Goal: Book appointment/travel/reservation

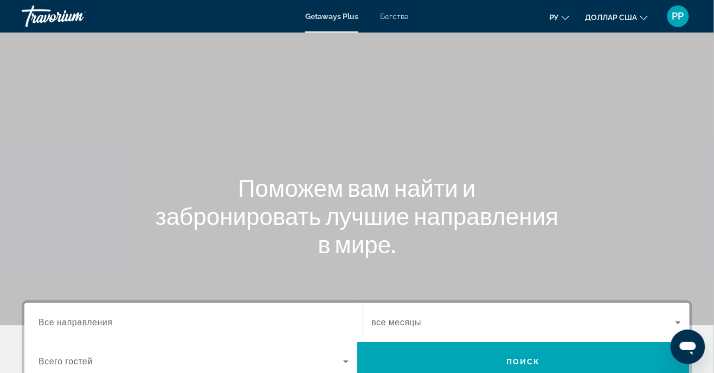
click at [397, 27] on div "Getaways Plus Бегства ру English Español Français Italiano Português русский до…" at bounding box center [357, 16] width 714 height 28
click at [390, 26] on div "Getaways Plus Бегства ру English Español Français Italiano Português русский до…" at bounding box center [357, 16] width 714 height 28
click at [391, 20] on font "Бегства" at bounding box center [394, 16] width 29 height 9
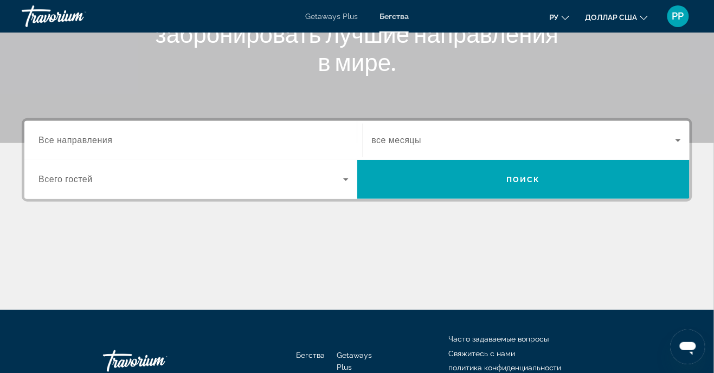
scroll to position [191, 0]
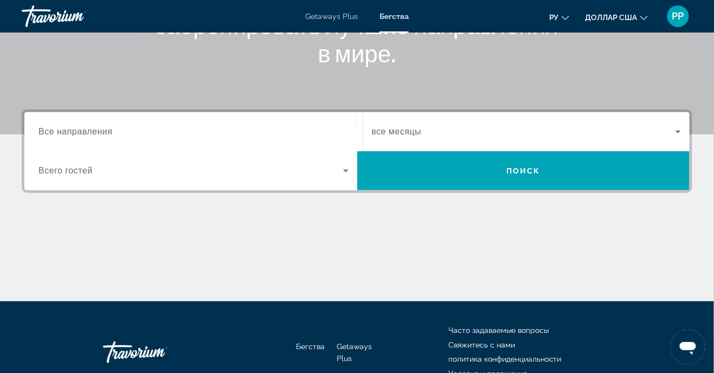
click at [100, 138] on div "Destination Все направления" at bounding box center [193, 131] width 310 height 31
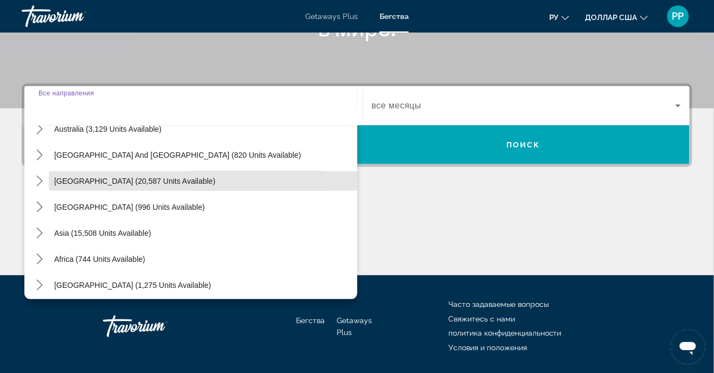
scroll to position [175, 0]
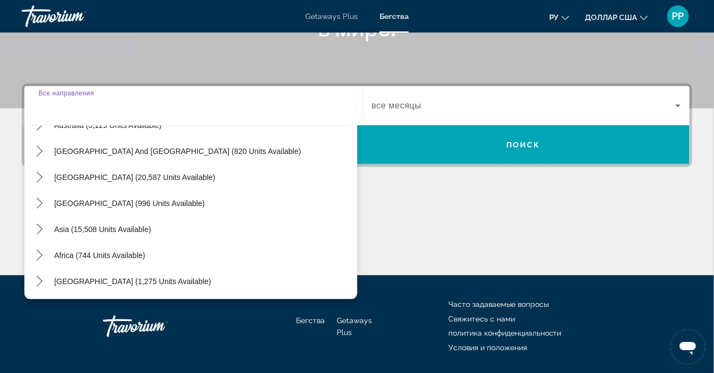
click at [21, 314] on div "Бегства Getaways Plus Часто задаваемые вопросы Свяжитесь с нами политика конфид…" at bounding box center [357, 341] width 714 height 133
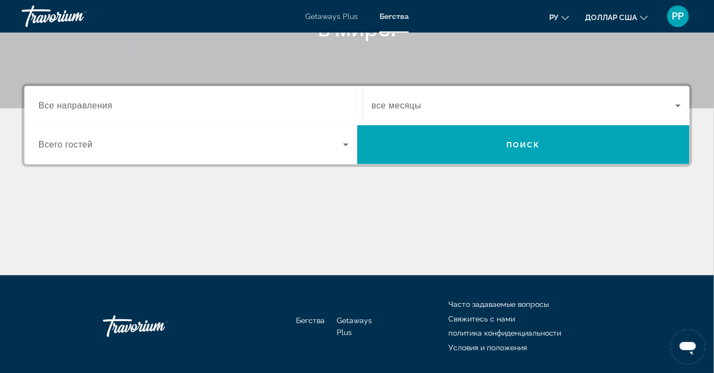
click at [105, 110] on span "Все направления" at bounding box center [75, 105] width 74 height 9
click at [105, 110] on input "Destination Все направления" at bounding box center [193, 106] width 310 height 13
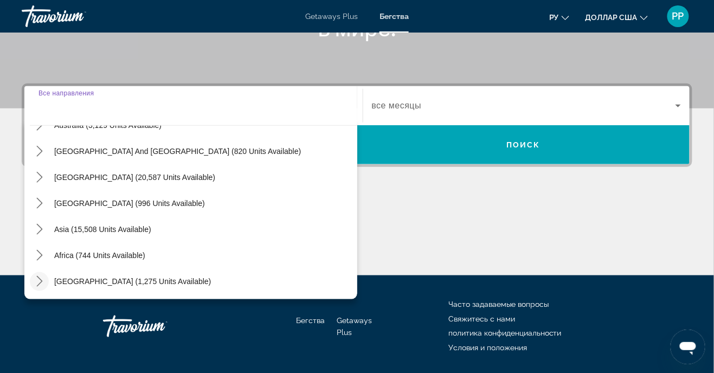
click at [41, 286] on mat-icon "Toggle Middle East (1,275 units available) submenu" at bounding box center [39, 281] width 19 height 19
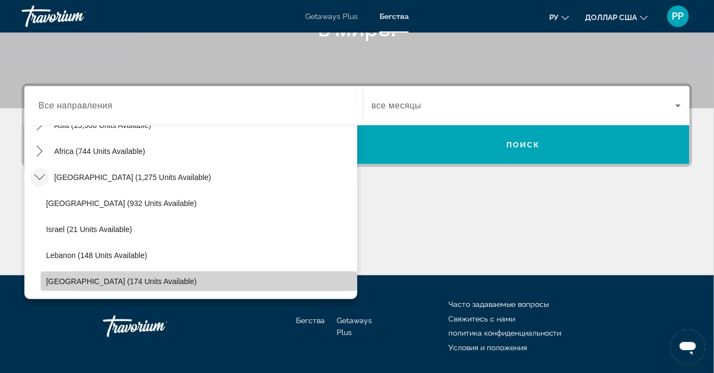
click at [79, 287] on span "Select destination: United Arab Emirates (174 units available)" at bounding box center [199, 281] width 316 height 26
type input "**********"
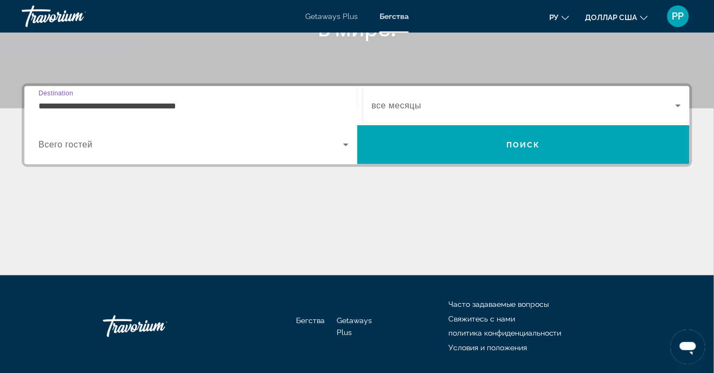
click at [95, 150] on span "Search widget" at bounding box center [190, 144] width 305 height 13
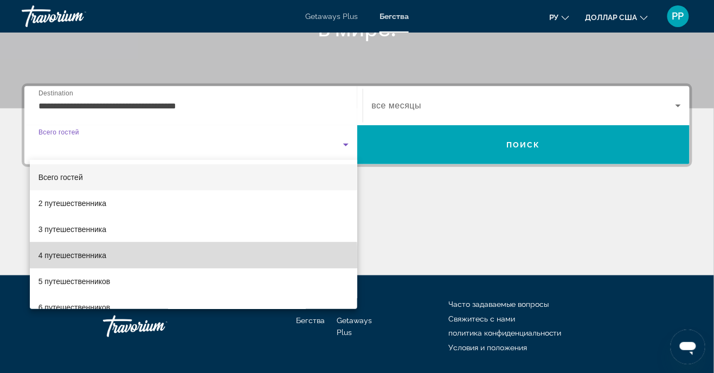
click at [52, 261] on span "4 путешественника" at bounding box center [72, 255] width 68 height 13
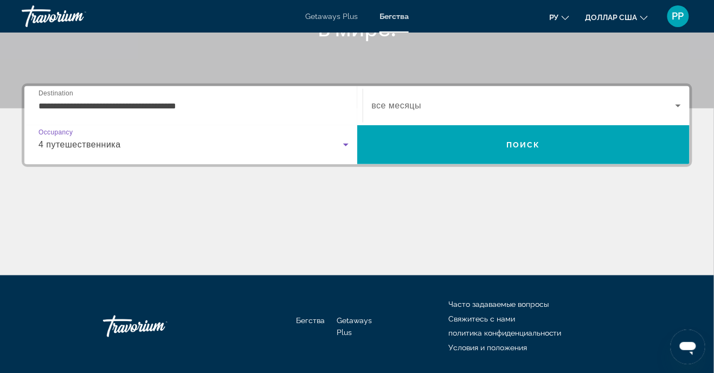
click at [402, 111] on span "Search widget" at bounding box center [524, 105] width 304 height 13
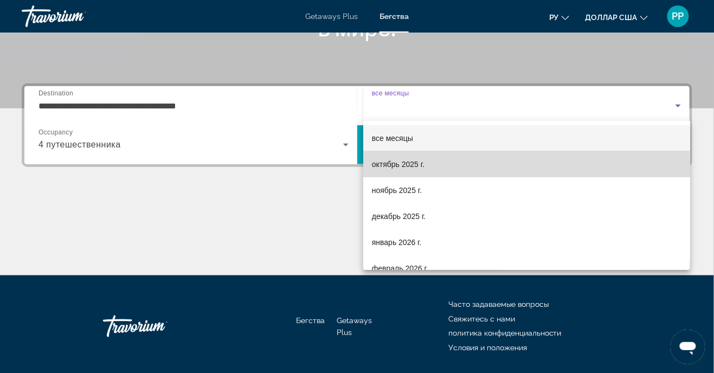
click at [406, 170] on span "октябрь 2025 г." at bounding box center [398, 164] width 53 height 13
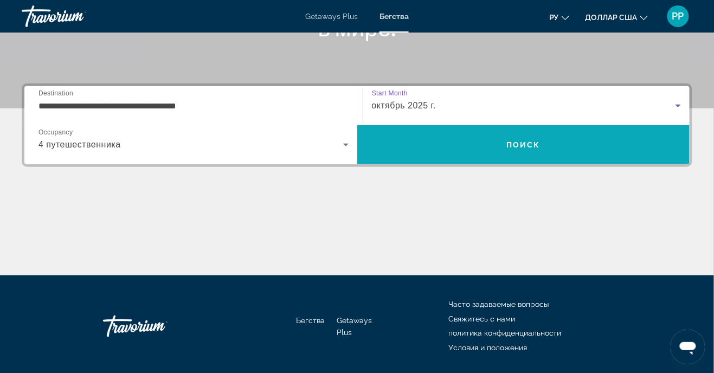
click at [519, 149] on span "Search" at bounding box center [523, 145] width 333 height 26
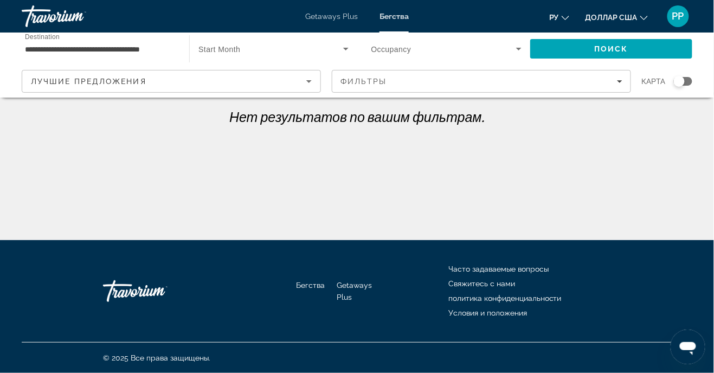
click at [160, 84] on div "Лучшие предложения" at bounding box center [168, 81] width 275 height 13
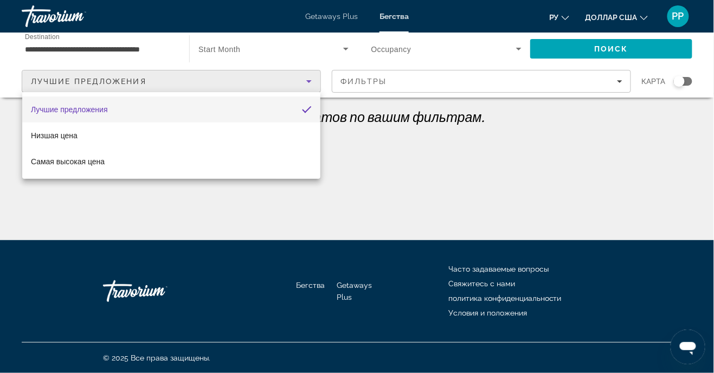
click at [404, 163] on div at bounding box center [357, 186] width 714 height 373
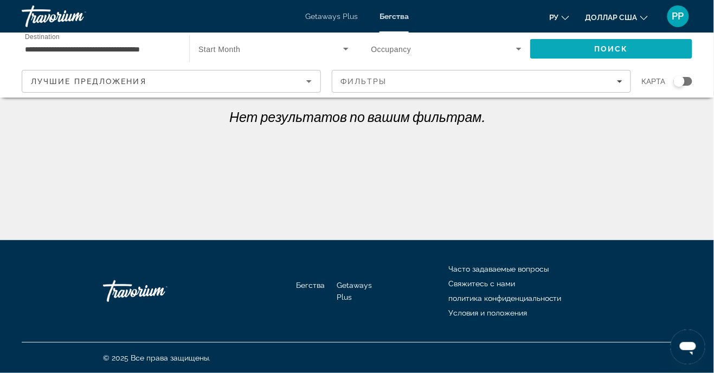
click at [606, 51] on span "Поиск" at bounding box center [611, 48] width 34 height 9
click at [135, 54] on input "**********" at bounding box center [100, 49] width 150 height 13
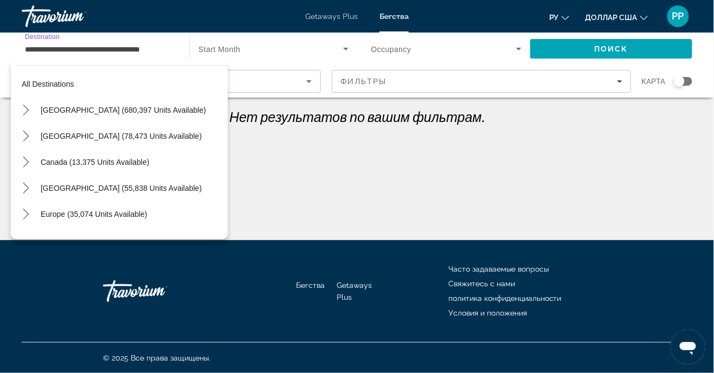
scroll to position [279, 0]
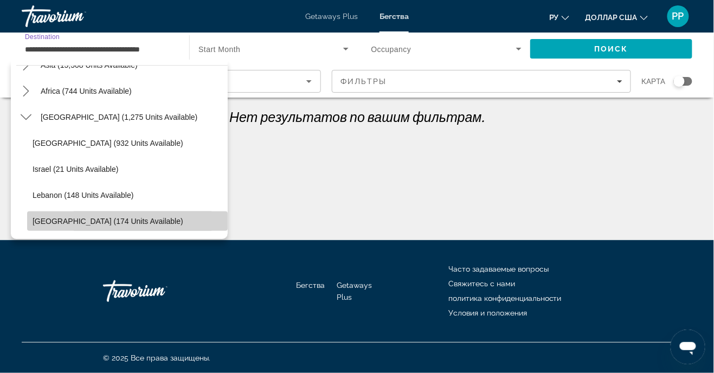
click at [82, 226] on span "Select destination: United Arab Emirates (174 units available)" at bounding box center [127, 221] width 200 height 26
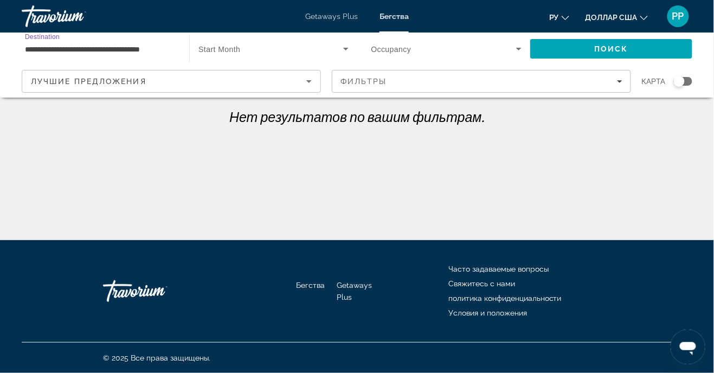
click at [345, 49] on icon "Search widget" at bounding box center [345, 49] width 5 height 3
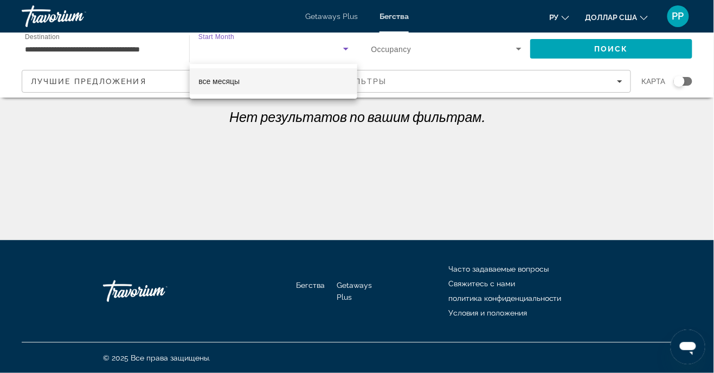
click at [234, 87] on span "все месяцы" at bounding box center [218, 81] width 41 height 13
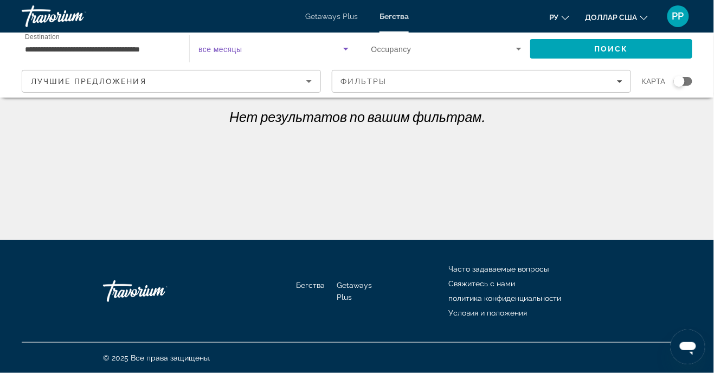
click at [277, 54] on span "Search widget" at bounding box center [270, 48] width 144 height 13
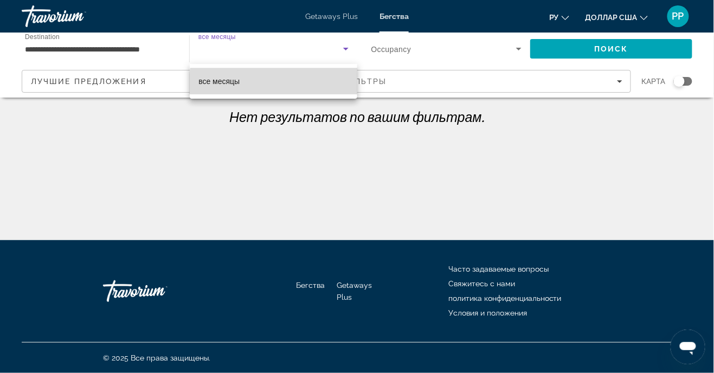
click at [308, 90] on mat-option "все месяцы" at bounding box center [273, 81] width 167 height 26
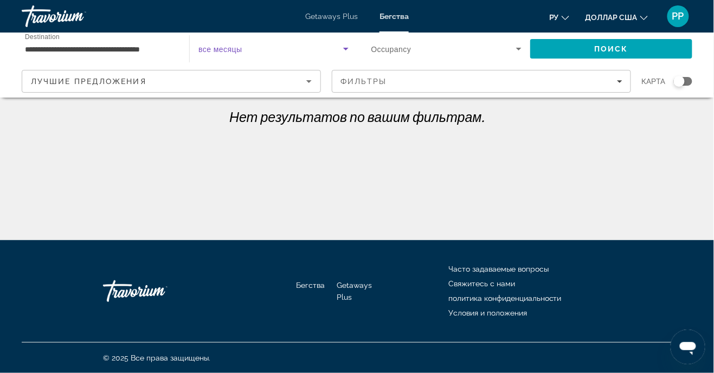
click at [516, 55] on icon "Search widget" at bounding box center [518, 48] width 13 height 13
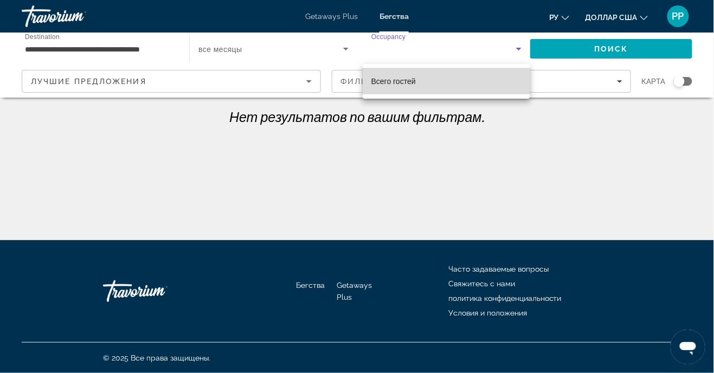
click at [392, 88] on mat-option "Всего гостей" at bounding box center [445, 81] width 167 height 26
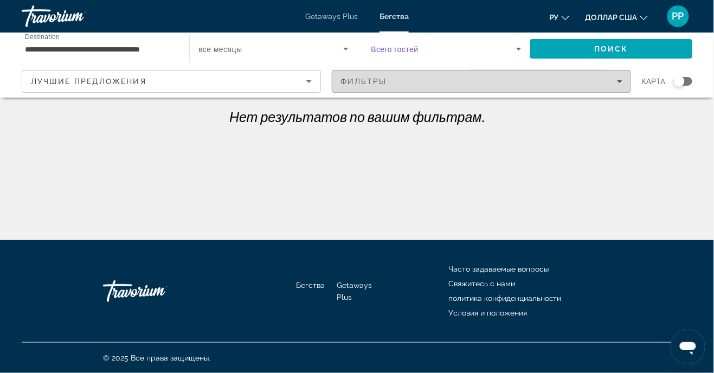
click at [619, 85] on div "Фильтры" at bounding box center [481, 81] width 282 height 9
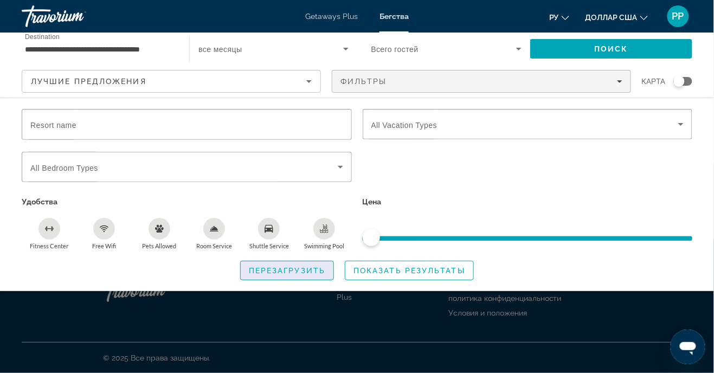
click at [290, 276] on span "Search widget" at bounding box center [287, 270] width 93 height 26
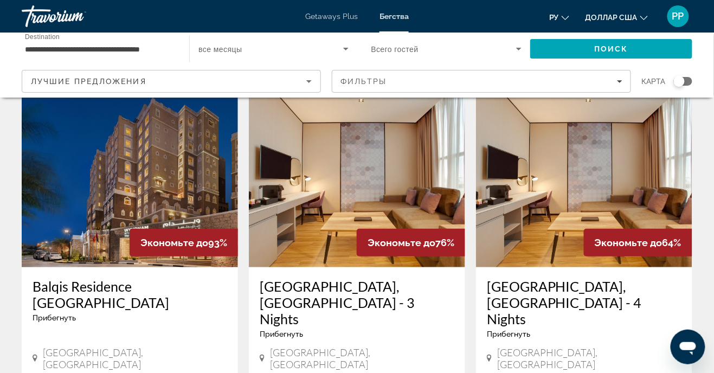
scroll to position [41, 0]
click at [118, 207] on img "Основное содержание" at bounding box center [130, 180] width 216 height 173
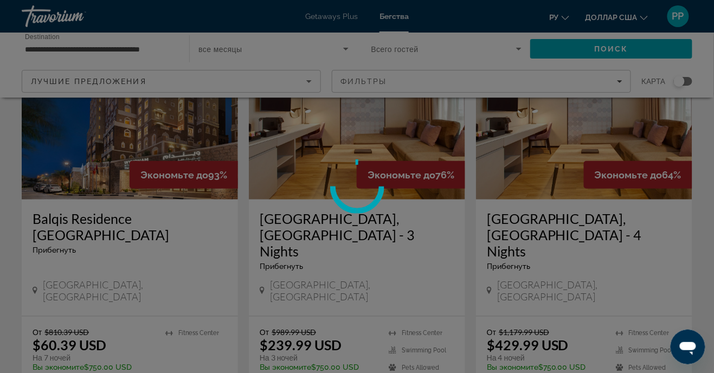
scroll to position [110, 0]
click at [121, 371] on div at bounding box center [357, 186] width 714 height 373
click at [175, 368] on div at bounding box center [357, 186] width 714 height 373
click at [173, 370] on div at bounding box center [357, 186] width 714 height 373
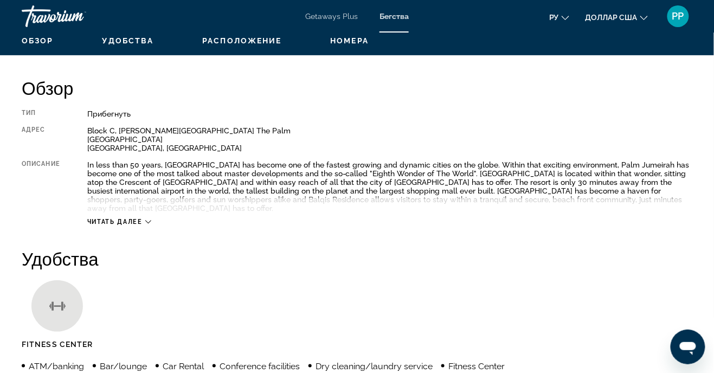
scroll to position [96, 0]
click at [139, 218] on span "Читать далее" at bounding box center [114, 221] width 55 height 7
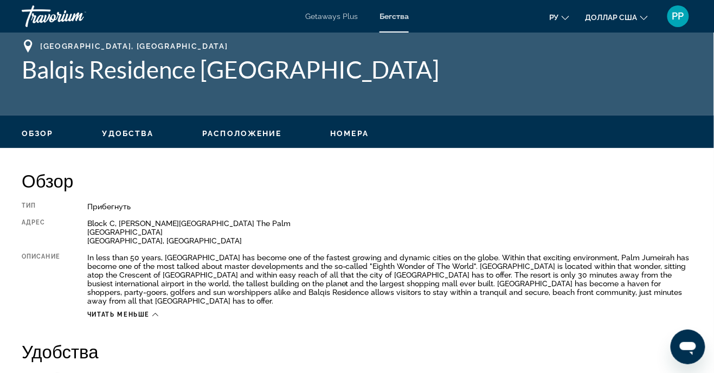
scroll to position [0, 0]
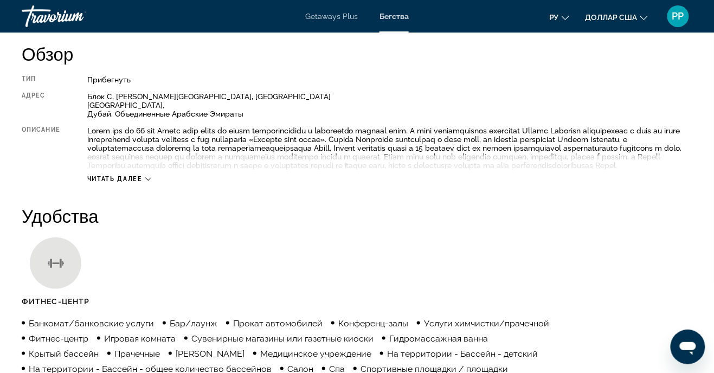
scroll to position [131, 0]
click at [132, 182] on font "Читать далее" at bounding box center [114, 178] width 55 height 7
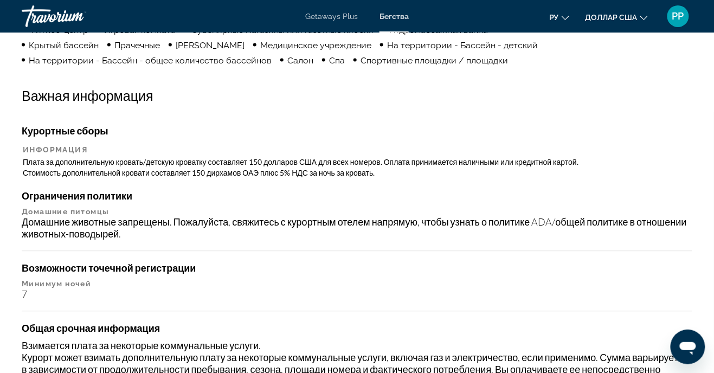
scroll to position [0, 0]
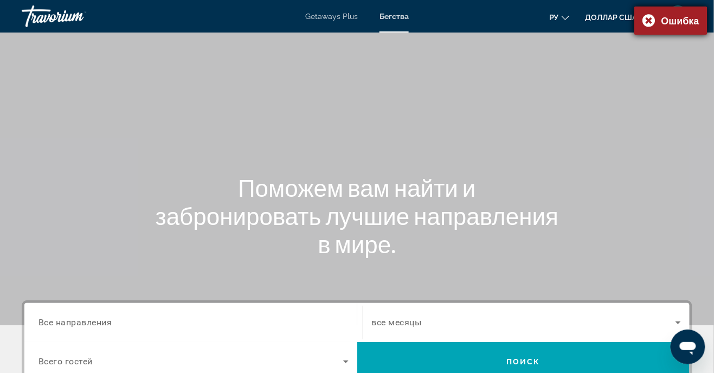
click at [688, 23] on font "Ошибка" at bounding box center [680, 21] width 38 height 12
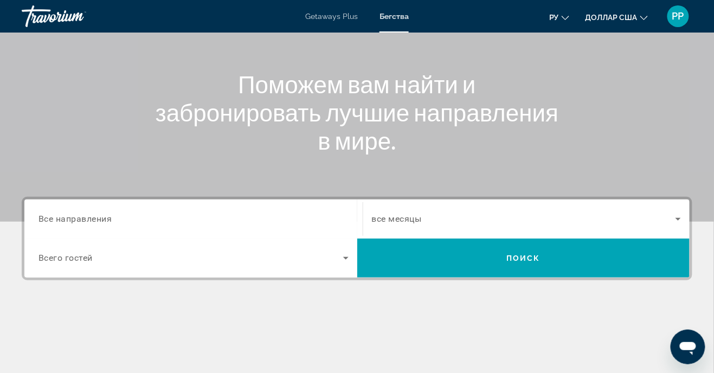
scroll to position [103, 0]
click at [329, 20] on font "Getaways Plus" at bounding box center [331, 16] width 53 height 9
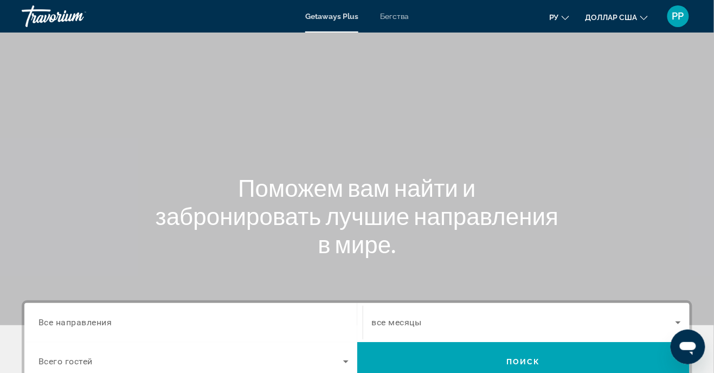
click at [82, 322] on span "Все направления" at bounding box center [75, 322] width 74 height 10
click at [82, 322] on input "Destination Все направления" at bounding box center [193, 322] width 310 height 13
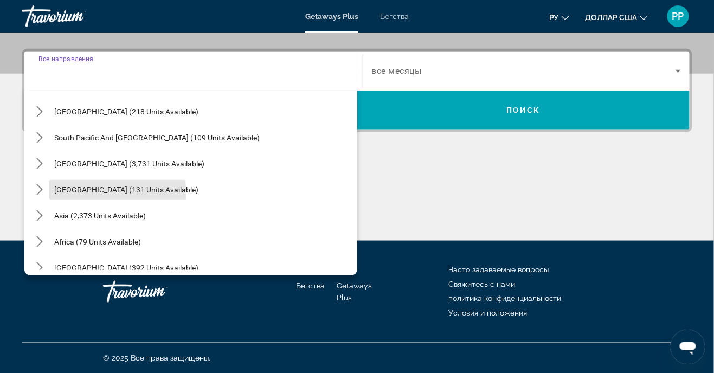
scroll to position [175, 0]
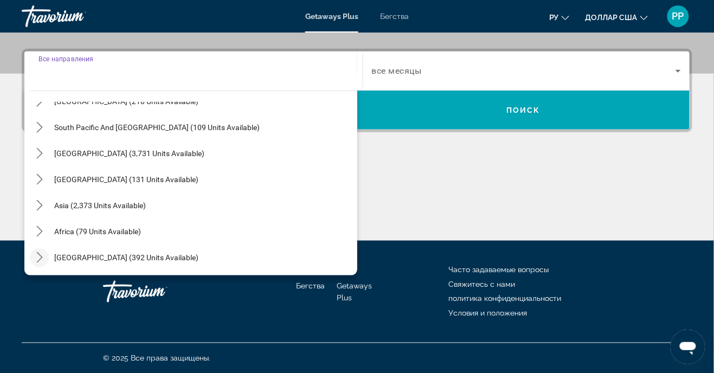
click at [42, 261] on icon "Toggle Middle East (392 units available) submenu" at bounding box center [39, 257] width 11 height 11
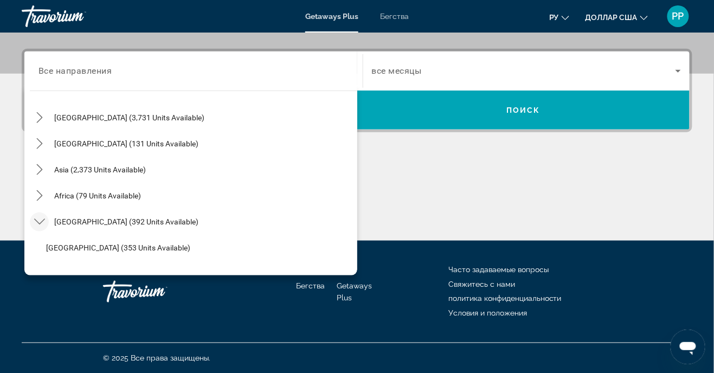
scroll to position [253, 0]
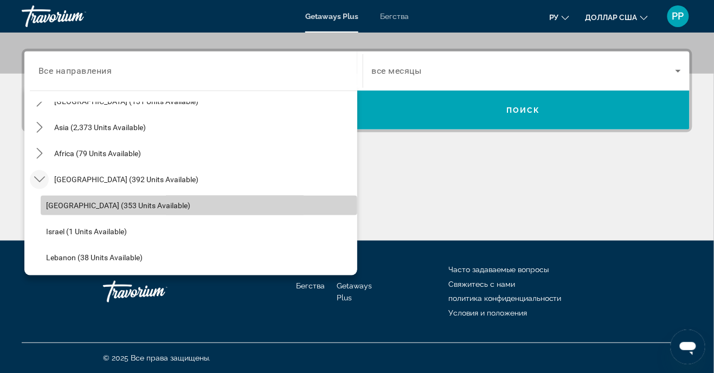
click at [55, 209] on span "Select destination: Egypt (353 units available)" at bounding box center [199, 205] width 316 height 26
type input "**********"
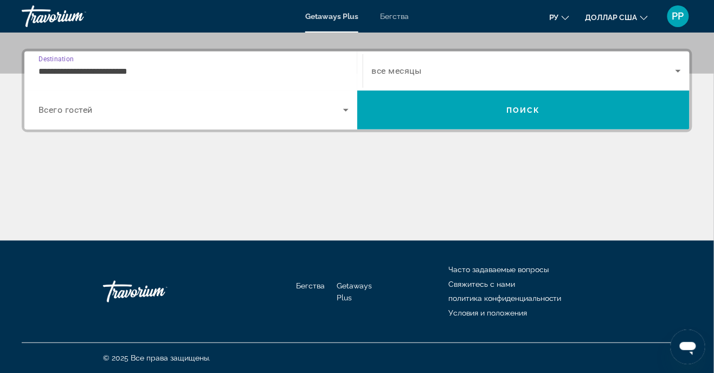
click at [109, 116] on span "Search widget" at bounding box center [190, 109] width 305 height 13
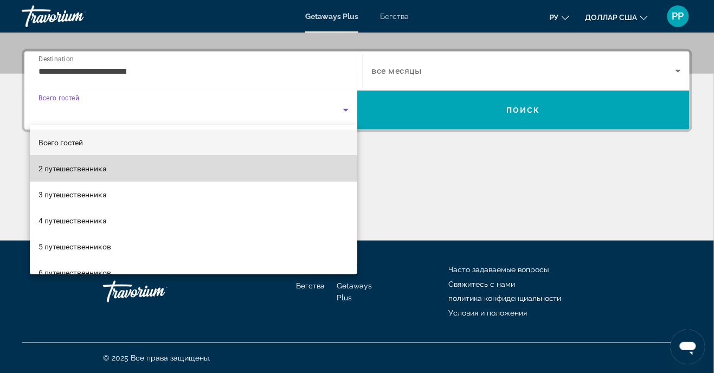
click at [68, 170] on font "2 путешественника" at bounding box center [72, 168] width 68 height 9
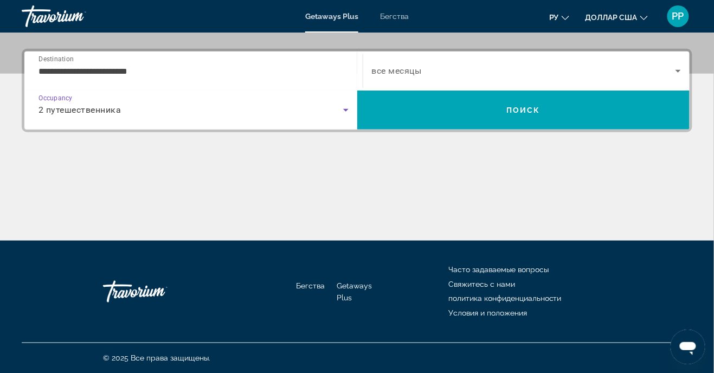
click at [423, 75] on span "Search widget" at bounding box center [524, 70] width 304 height 13
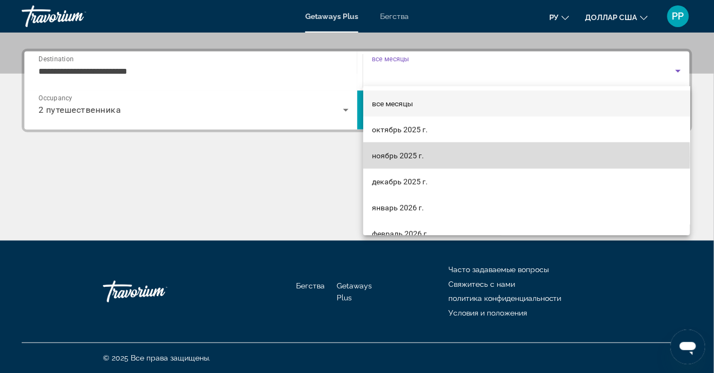
click at [385, 158] on font "ноябрь 2025 г." at bounding box center [398, 155] width 52 height 9
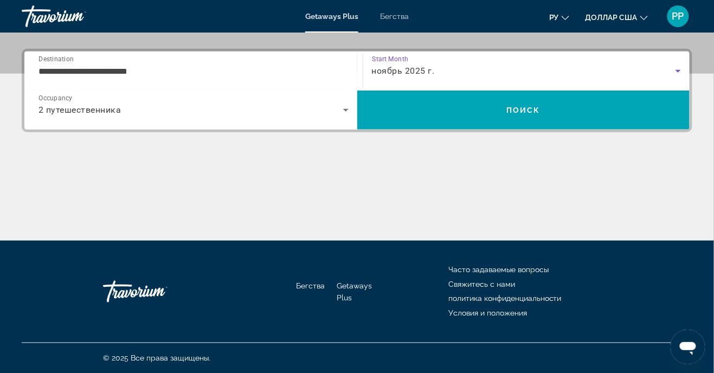
click at [64, 113] on span "2 путешественника" at bounding box center [79, 110] width 83 height 10
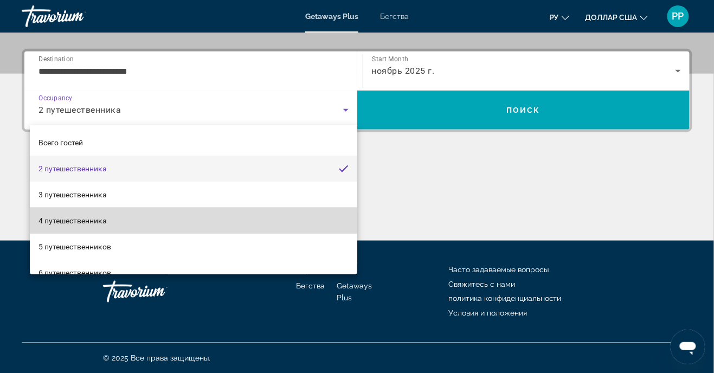
click at [49, 223] on font "4 путешественника" at bounding box center [72, 220] width 68 height 9
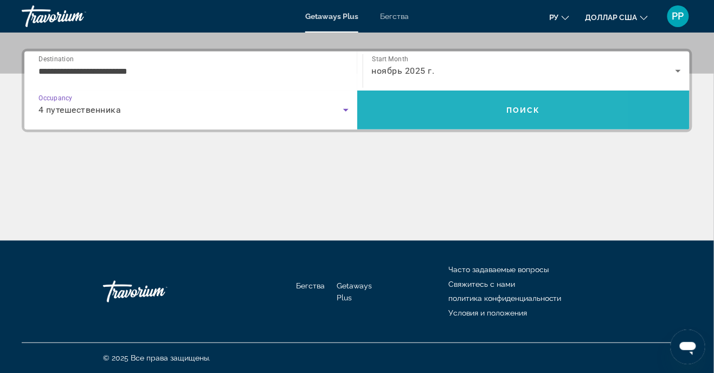
click at [522, 122] on span "Search" at bounding box center [523, 110] width 333 height 26
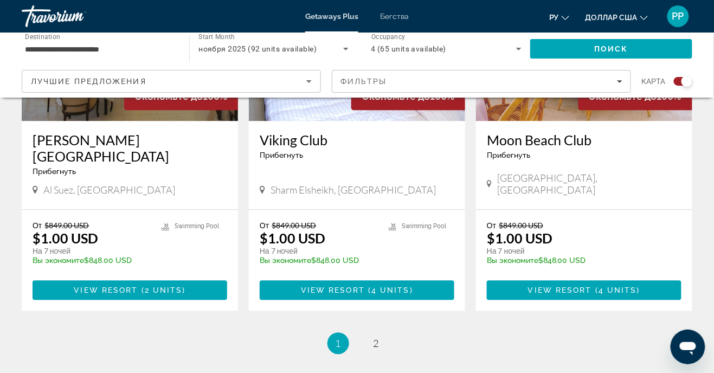
scroll to position [1686, 0]
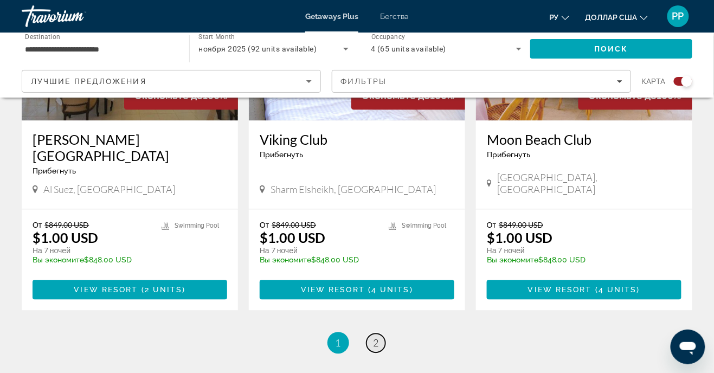
click at [377, 333] on link "page 2" at bounding box center [375, 342] width 19 height 19
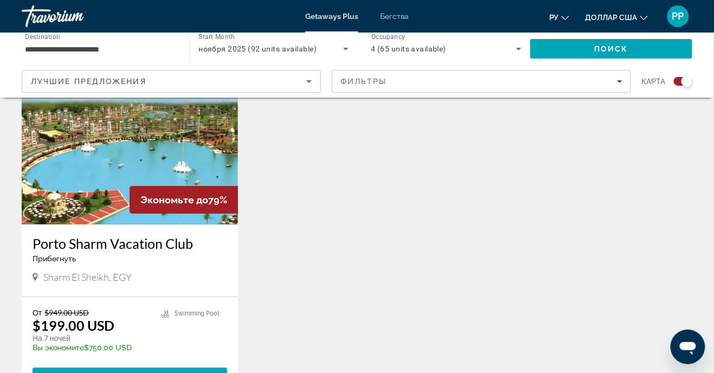
scroll to position [801, 0]
click at [145, 255] on div "Porto Sharm Vacation Club Прибегнуть - Это курорт только для взрослых" at bounding box center [130, 253] width 195 height 36
click at [141, 372] on span "Основное содержание" at bounding box center [142, 377] width 3 height 9
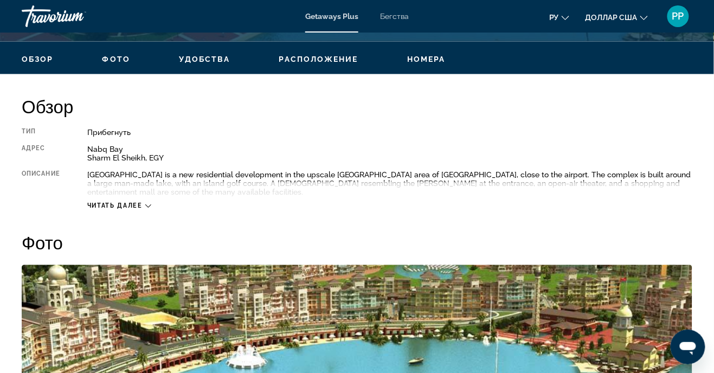
scroll to position [507, 0]
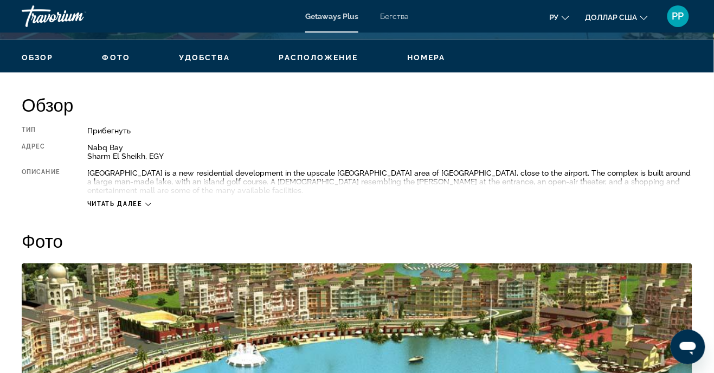
click at [135, 206] on span "Читать далее" at bounding box center [114, 204] width 55 height 7
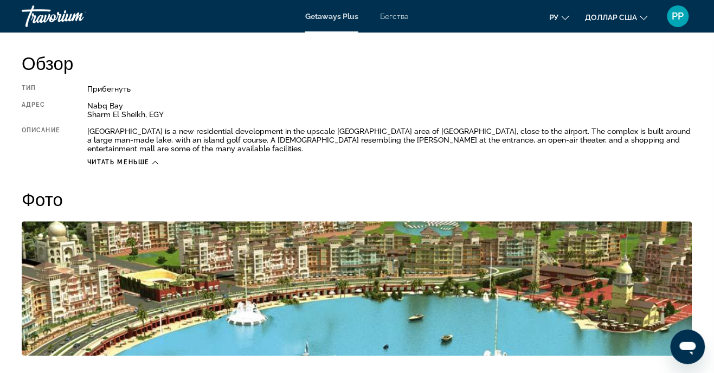
scroll to position [548, 0]
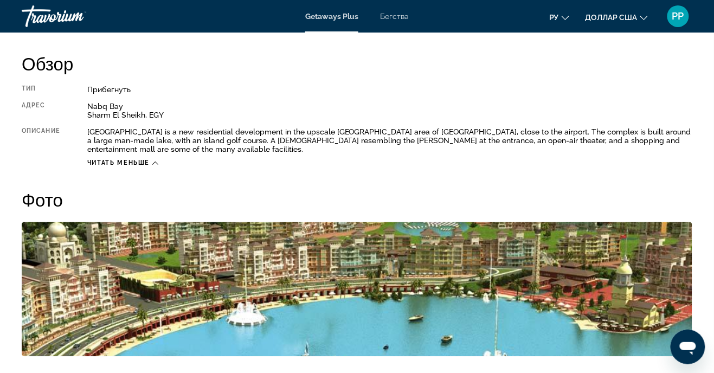
click at [156, 164] on icon "Основное содержание" at bounding box center [155, 163] width 6 height 6
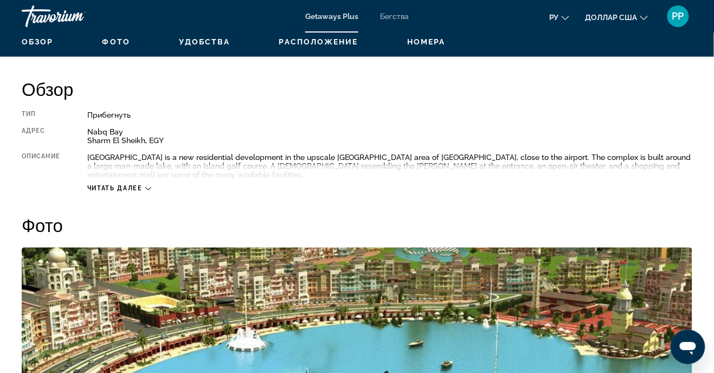
scroll to position [524, 0]
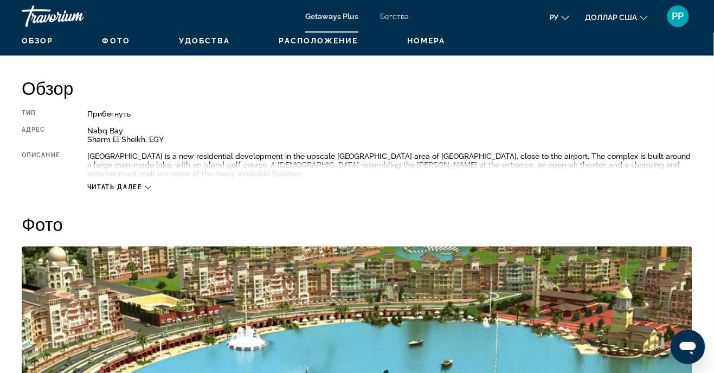
click at [151, 189] on icon "Основное содержание" at bounding box center [148, 188] width 6 height 6
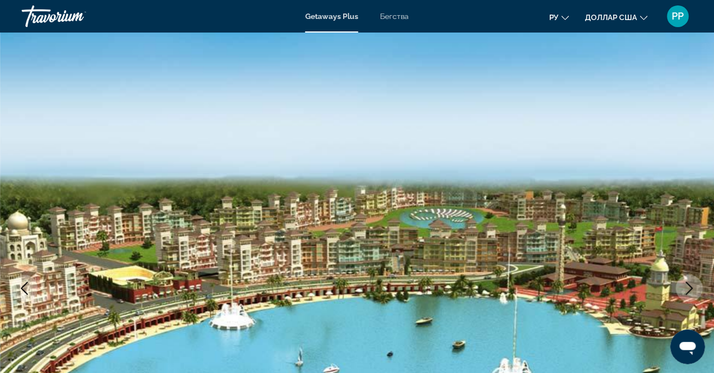
scroll to position [0, 0]
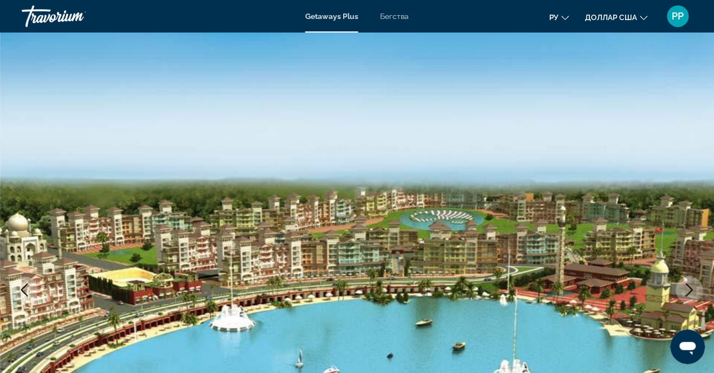
click at [393, 33] on img "Основное содержание" at bounding box center [357, 290] width 714 height 515
click at [394, 13] on font "Бегства" at bounding box center [394, 16] width 29 height 9
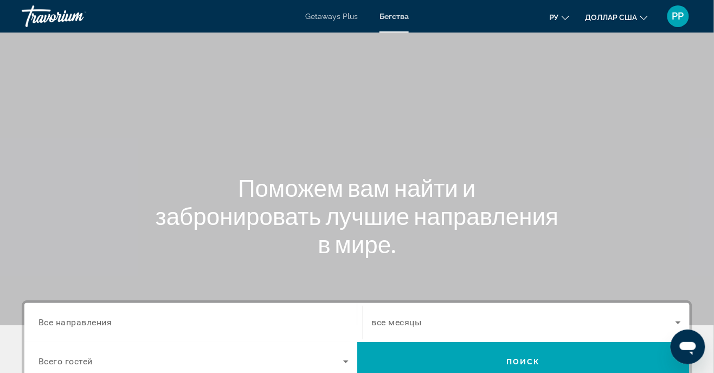
click at [78, 317] on span "Все направления" at bounding box center [75, 322] width 74 height 10
click at [78, 317] on input "Destination Все направления" at bounding box center [193, 322] width 310 height 13
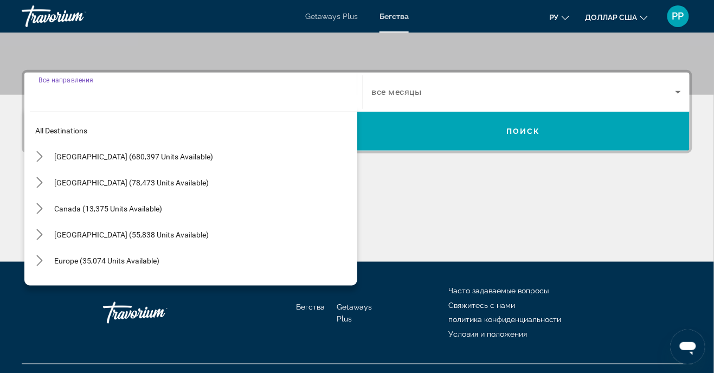
scroll to position [251, 0]
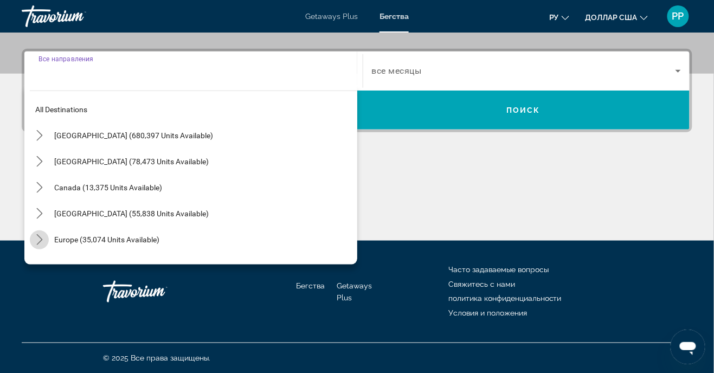
click at [33, 245] on mat-icon "Toggle Europe (35,074 units available) submenu" at bounding box center [39, 239] width 19 height 19
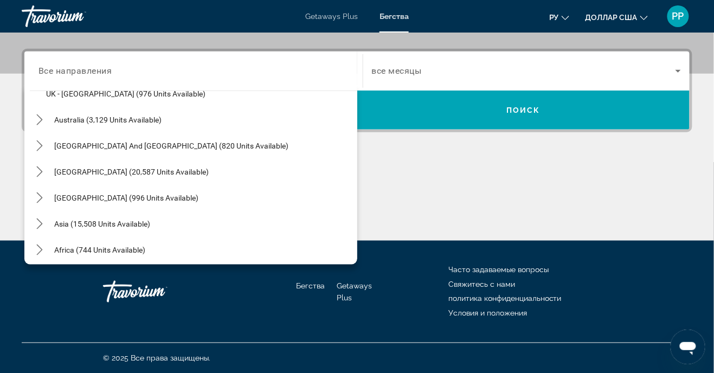
scroll to position [799, 0]
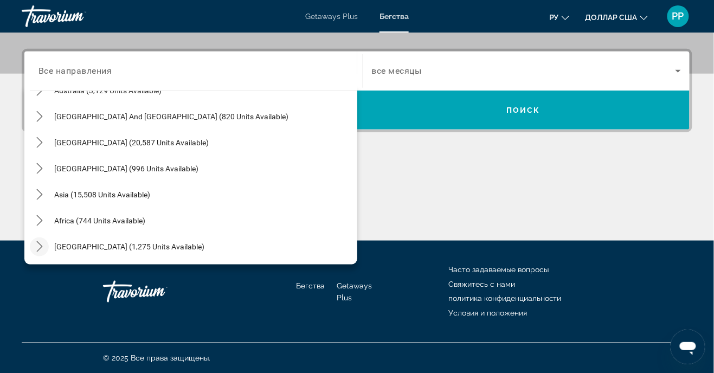
click at [42, 248] on icon "Toggle Middle East (1,275 units available) submenu" at bounding box center [39, 246] width 11 height 11
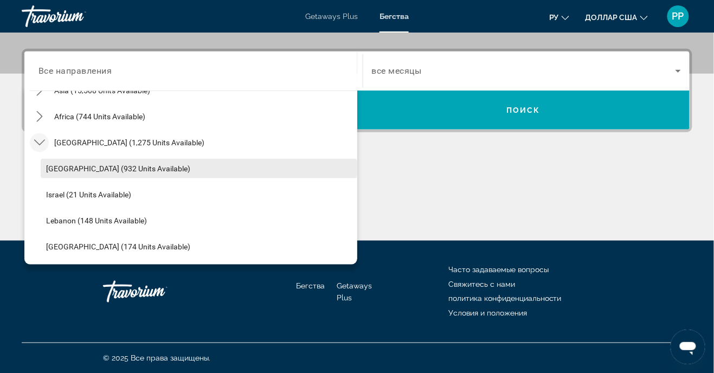
click at [63, 173] on span "Select destination: Egypt (932 units available)" at bounding box center [199, 169] width 316 height 26
type input "**********"
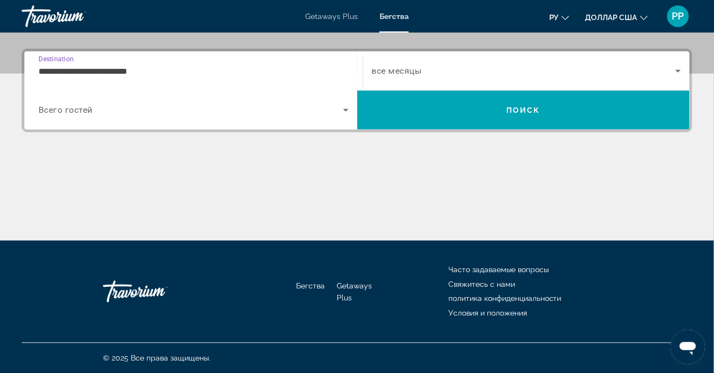
click at [113, 115] on span "Search widget" at bounding box center [190, 109] width 305 height 13
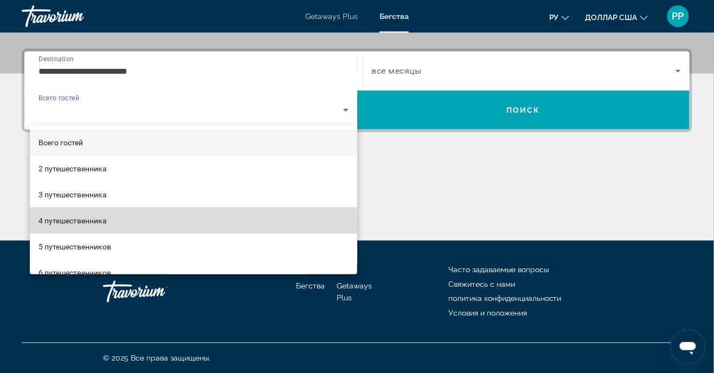
click at [62, 223] on font "4 путешественника" at bounding box center [72, 220] width 68 height 9
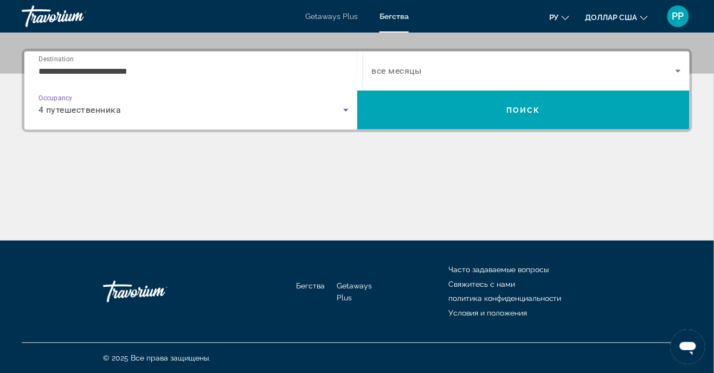
click at [442, 75] on span "Search widget" at bounding box center [524, 70] width 304 height 13
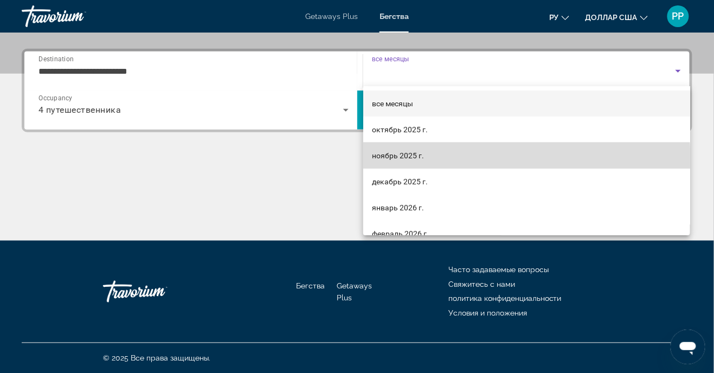
click at [392, 160] on span "ноябрь 2025 г." at bounding box center [398, 155] width 52 height 13
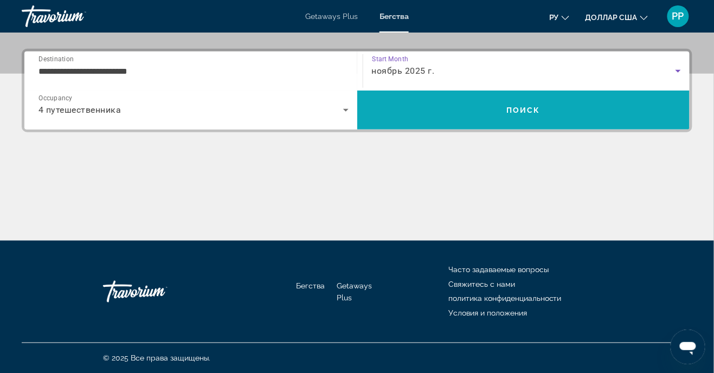
click at [503, 116] on span "Search" at bounding box center [523, 110] width 333 height 26
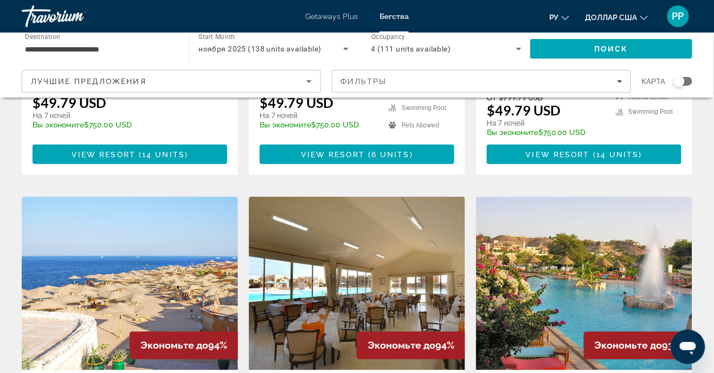
scroll to position [319, 0]
